Goal: Communication & Community: Ask a question

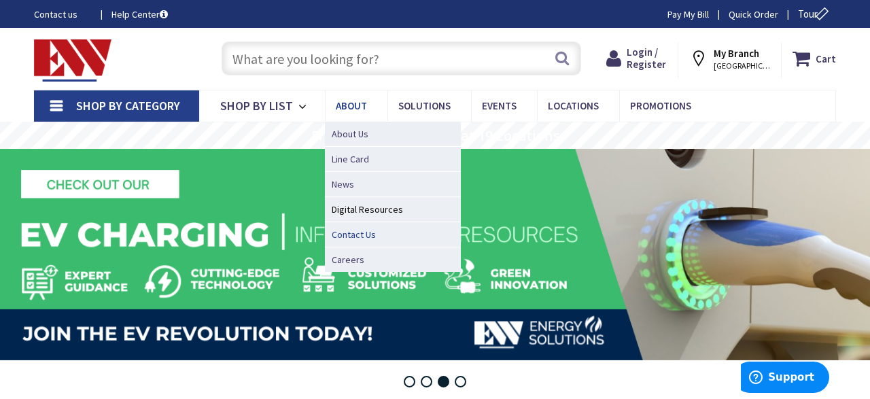
click at [346, 238] on span "Contact Us" at bounding box center [354, 235] width 44 height 14
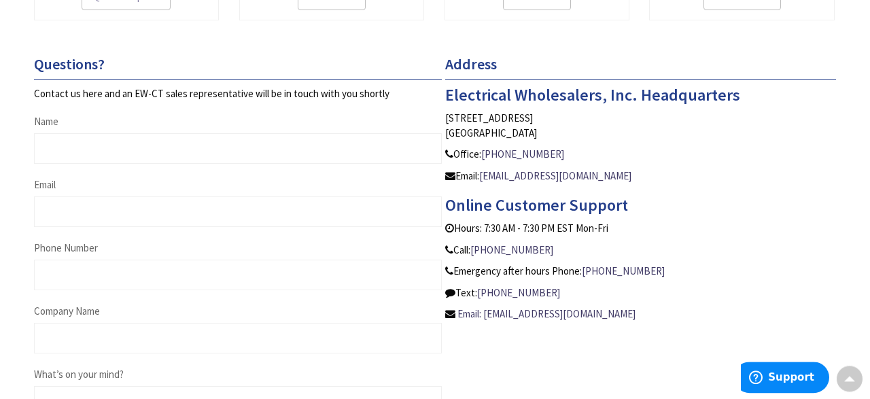
scroll to position [509, 0]
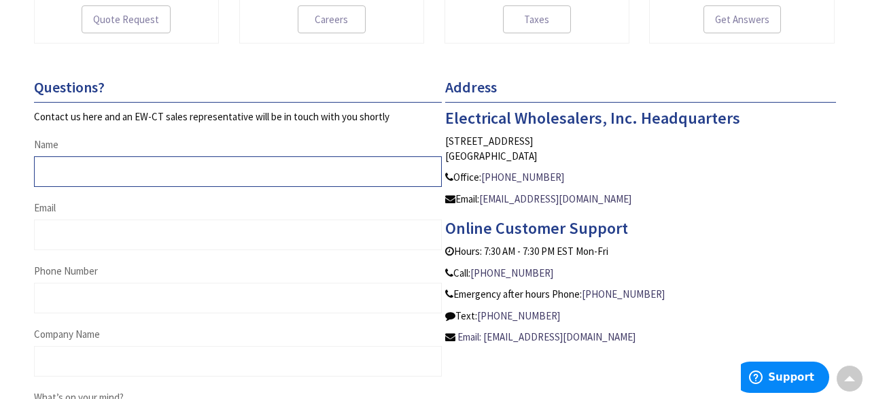
click at [88, 175] on input "Name" at bounding box center [238, 171] width 408 height 31
type input "[PERSON_NAME]"
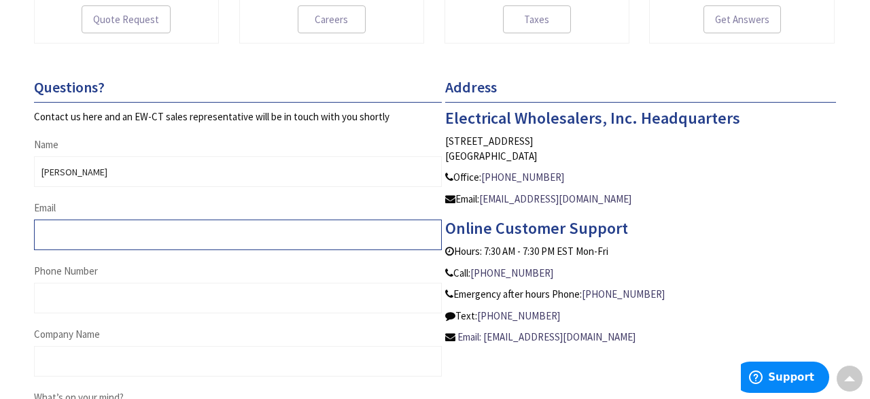
click at [74, 233] on input "Email" at bounding box center [238, 235] width 408 height 31
type input "[PERSON_NAME][EMAIL_ADDRESS][PERSON_NAME][DOMAIN_NAME]"
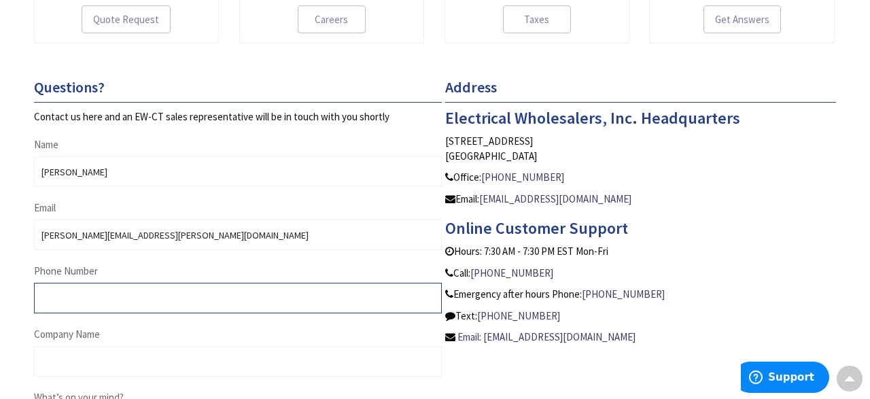
click at [95, 292] on input "Phone Number" at bounding box center [238, 298] width 408 height 31
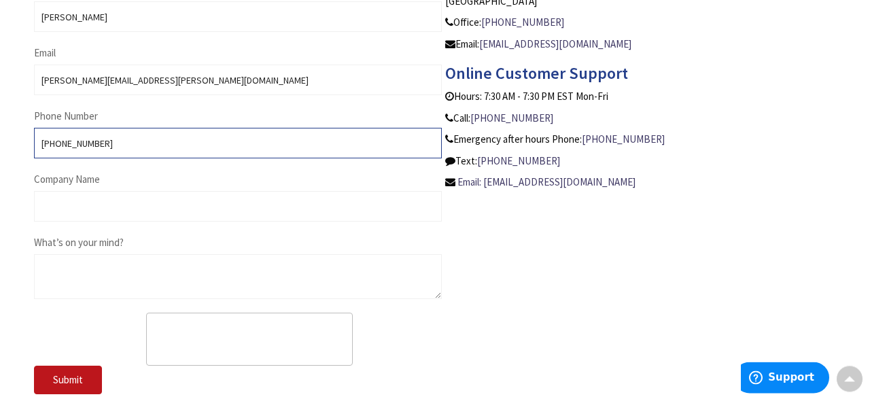
scroll to position [763, 0]
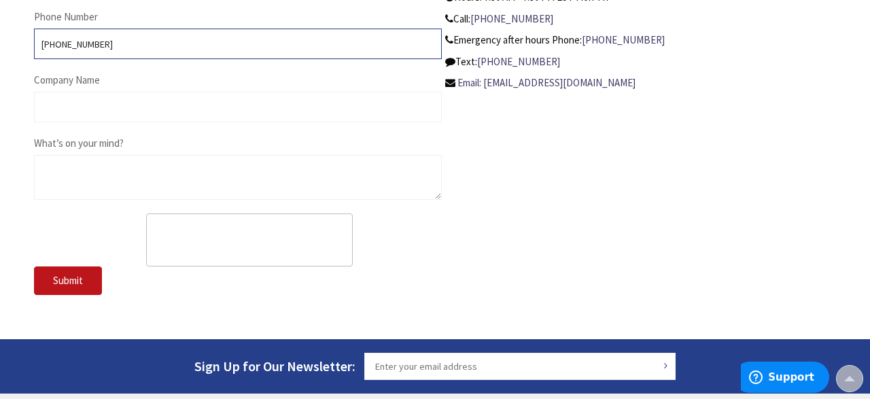
type input "[PHONE_NUMBER]"
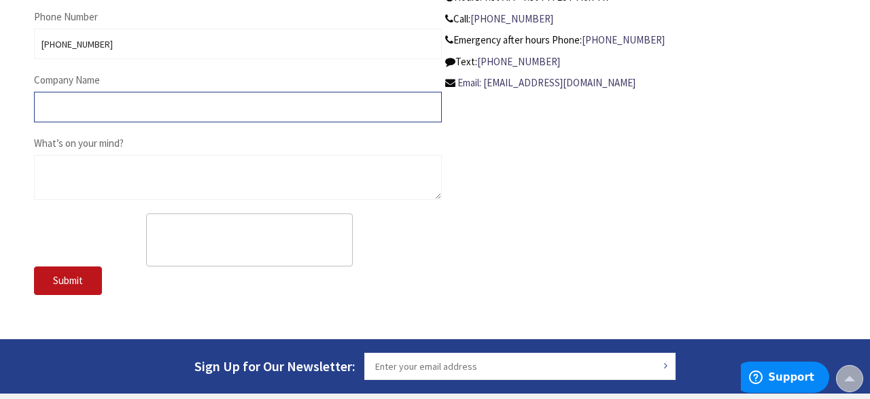
click at [99, 96] on input "Company Name" at bounding box center [238, 107] width 408 height 31
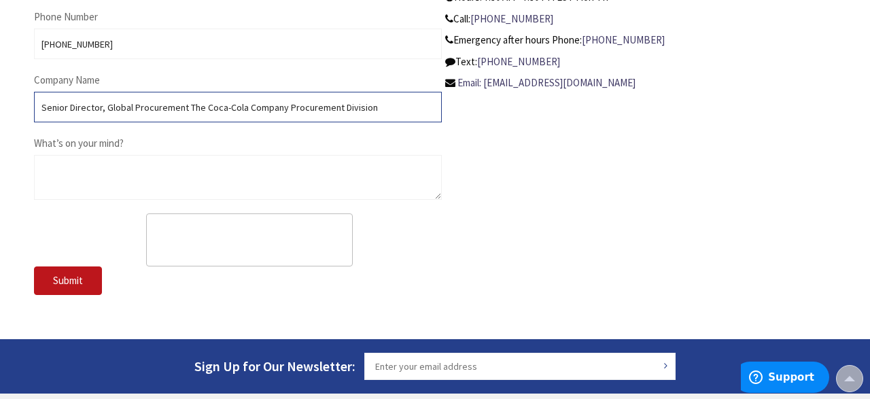
type input "Senior Director, Global Procurement The Coca-Cola Company Procurement Division"
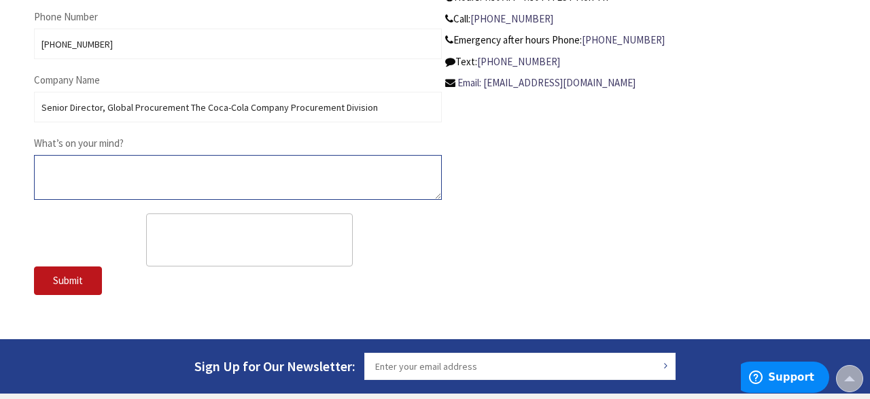
click at [80, 165] on textarea "What’s on your mind?" at bounding box center [238, 177] width 408 height 45
paste textarea "Dear Sales Team, I hope this message finds you well. I'm [PERSON_NAME], Senior …"
type textarea "Dear Sales Team, I hope this message finds you well. I'm [PERSON_NAME], Senior …"
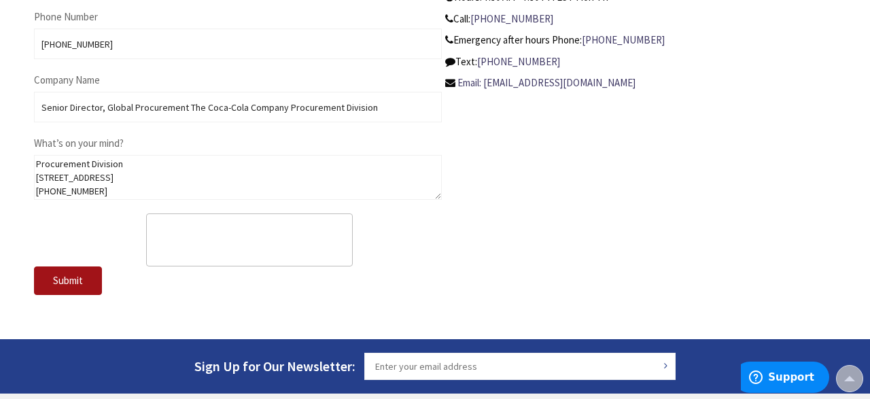
click at [56, 278] on span "Submit" at bounding box center [68, 280] width 30 height 13
